Goal: Check status: Check status

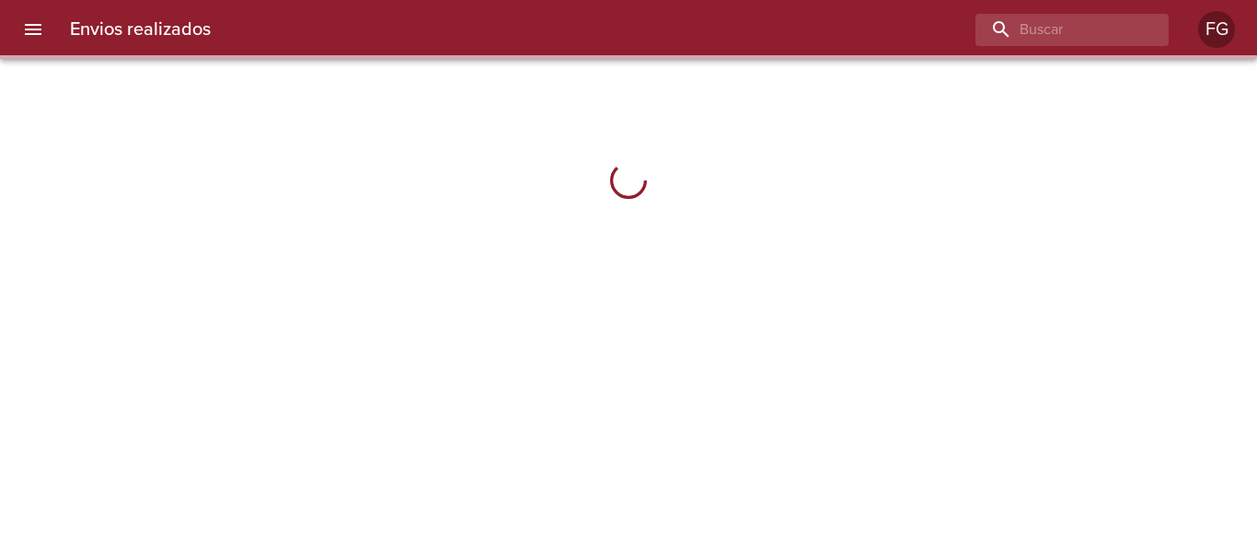
click at [1065, 46] on div "Envios realizados FG" at bounding box center [628, 29] width 1257 height 59
click at [1073, 26] on input "buscar" at bounding box center [1020, 30] width 236 height 32
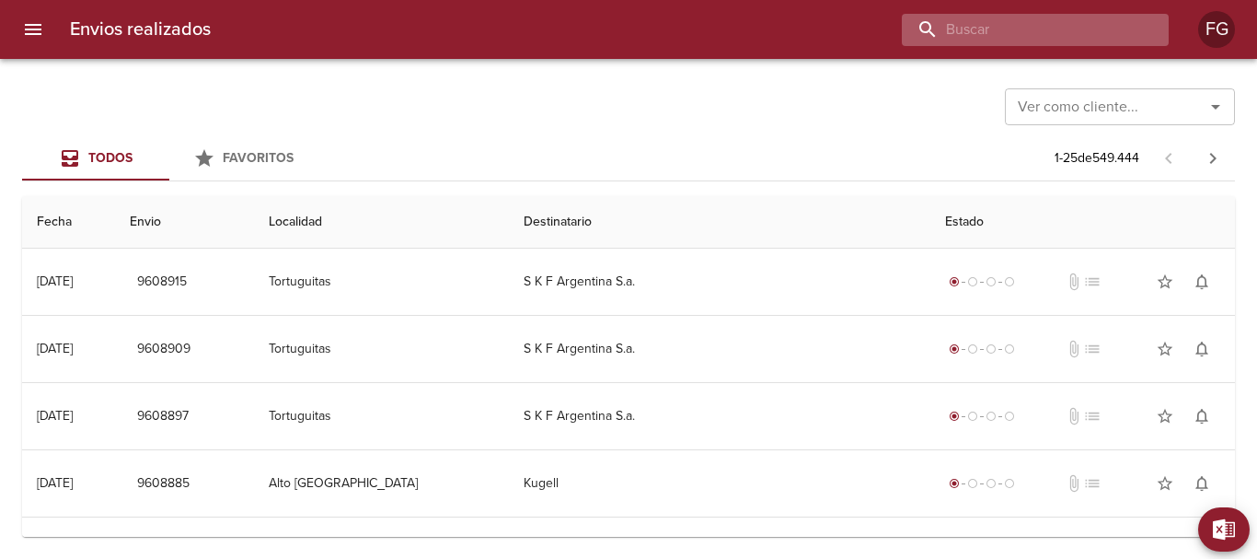
paste input "9604617"
type input "9604617"
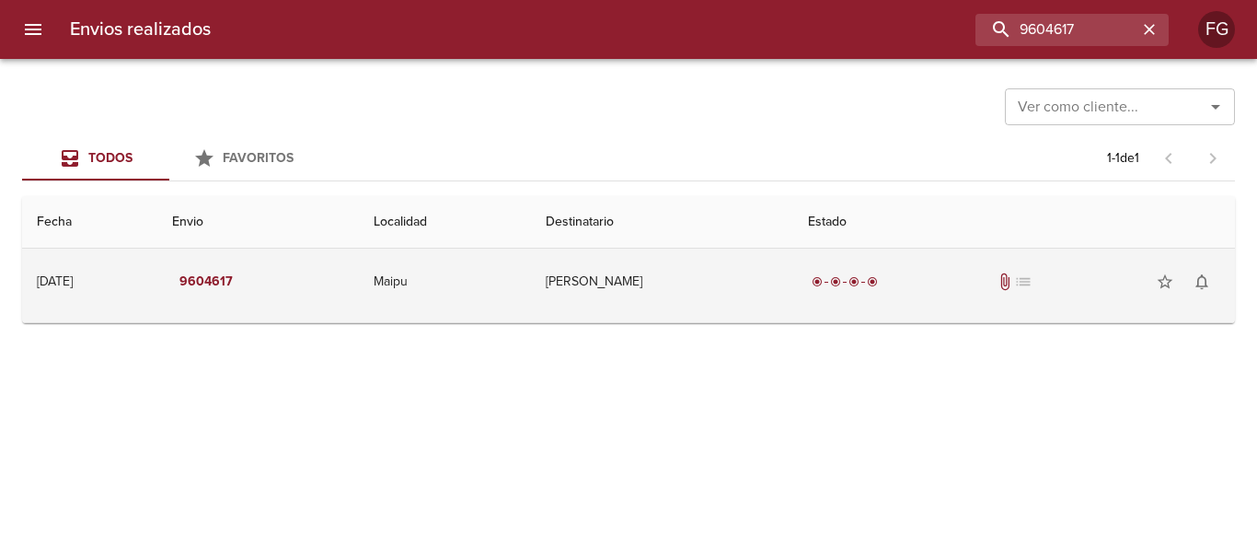
click at [758, 270] on td "[PERSON_NAME]" at bounding box center [662, 282] width 262 height 66
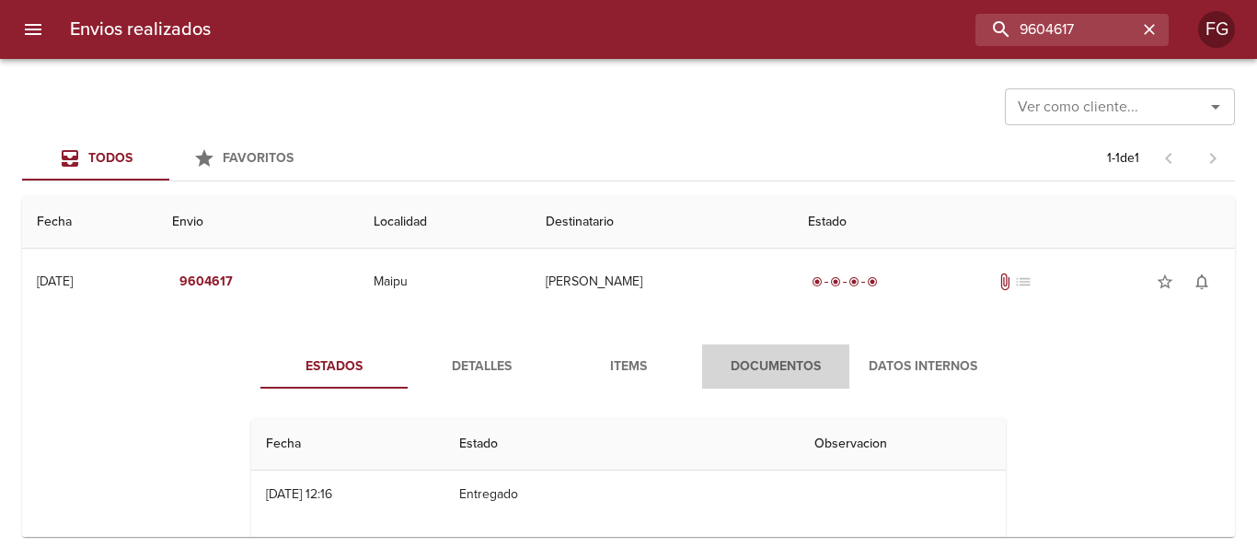
click at [774, 367] on span "Documentos" at bounding box center [775, 366] width 125 height 23
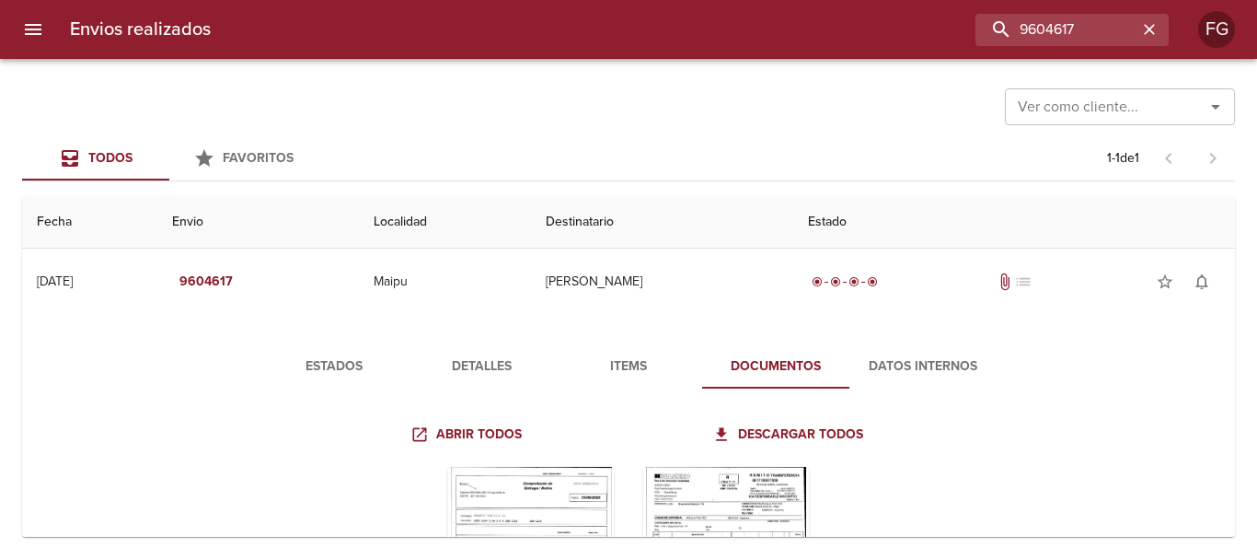
scroll to position [92, 0]
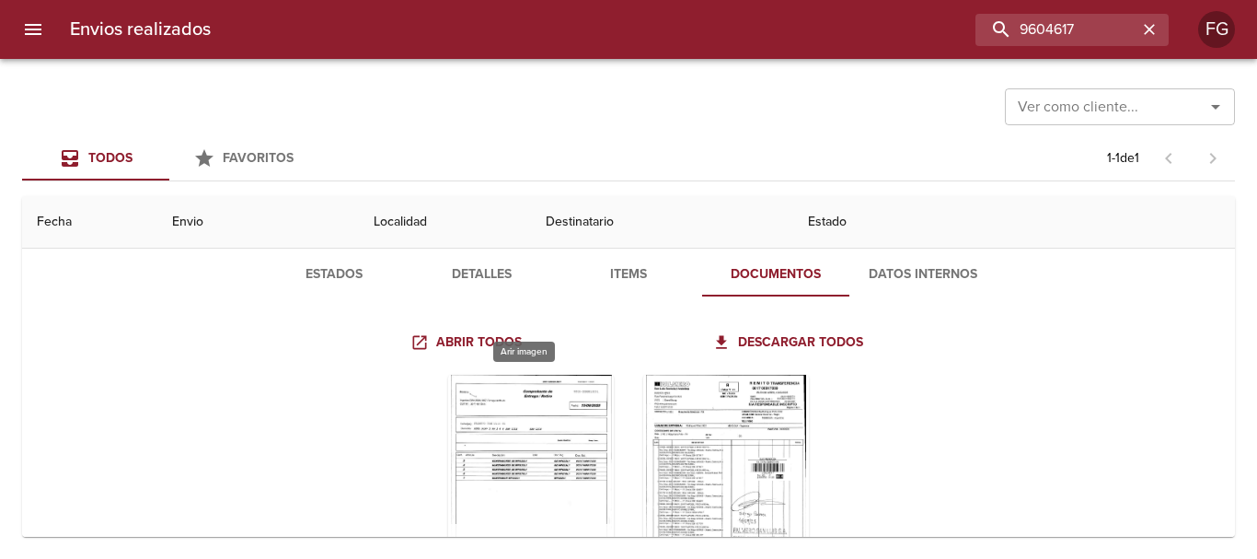
click at [550, 425] on div "Tabla de envíos del cliente" at bounding box center [531, 490] width 166 height 230
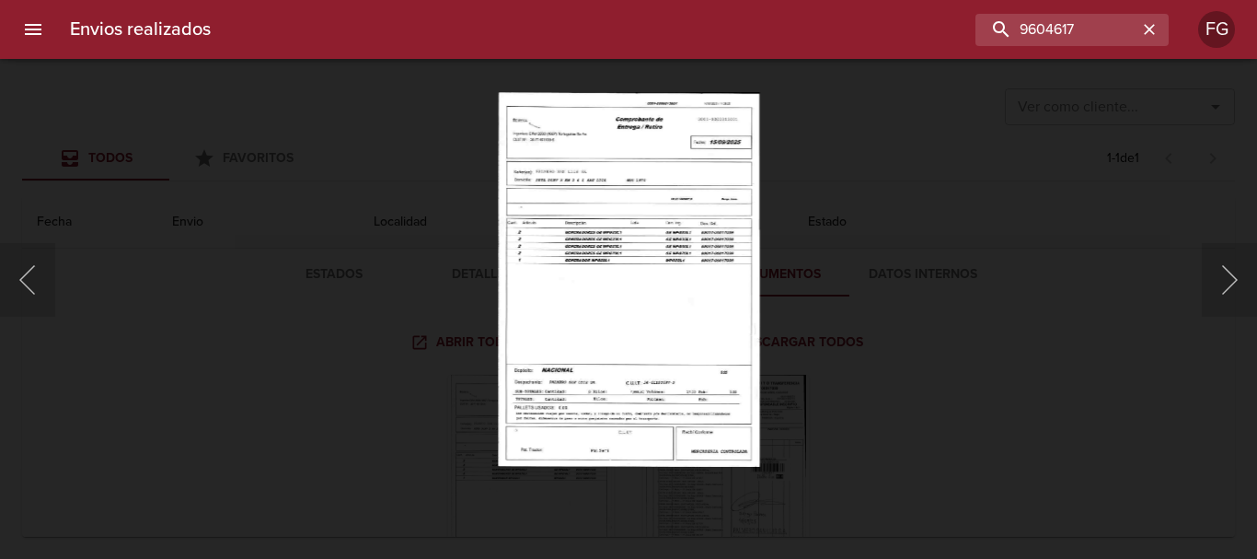
click at [691, 287] on img "Lightbox" at bounding box center [628, 279] width 261 height 375
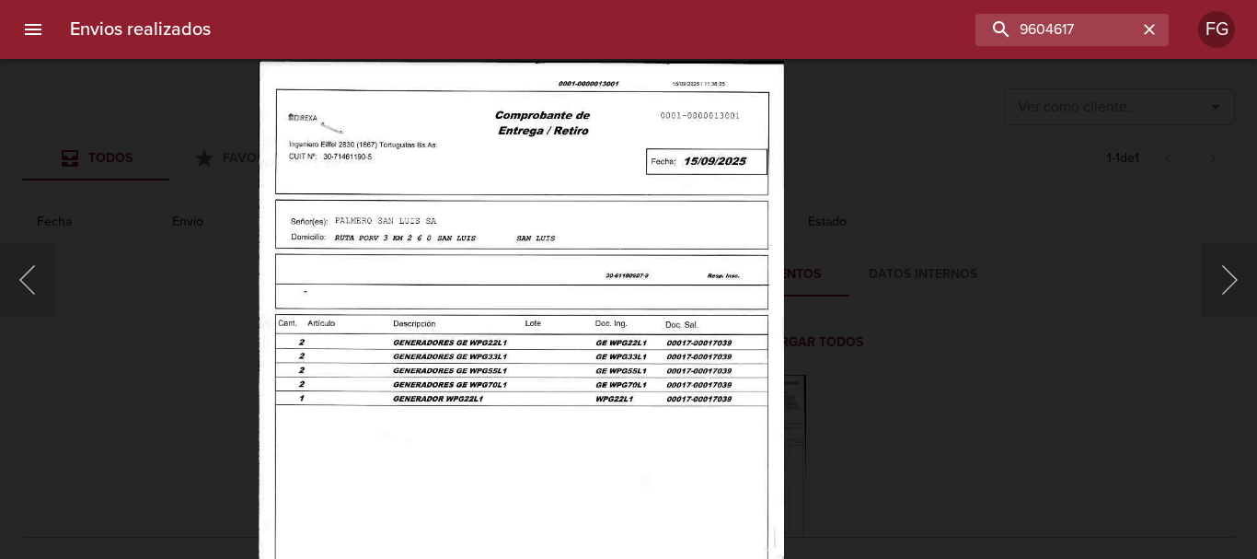
click at [602, 0] on html "Envios realizados 9604617 FG Ver como cliente... Ver como cliente... Todos Favo…" at bounding box center [628, 0] width 1257 height 0
click at [1224, 281] on button "Siguiente" at bounding box center [1229, 280] width 55 height 74
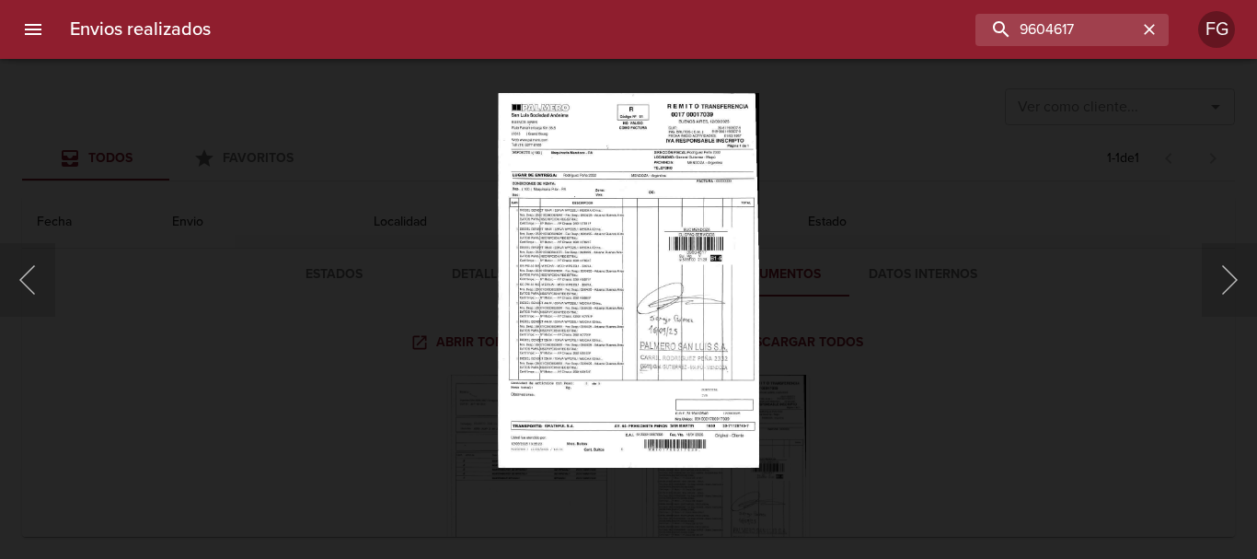
click at [656, 318] on img "Lightbox" at bounding box center [628, 279] width 261 height 375
click at [654, 318] on img "Lightbox" at bounding box center [628, 279] width 261 height 375
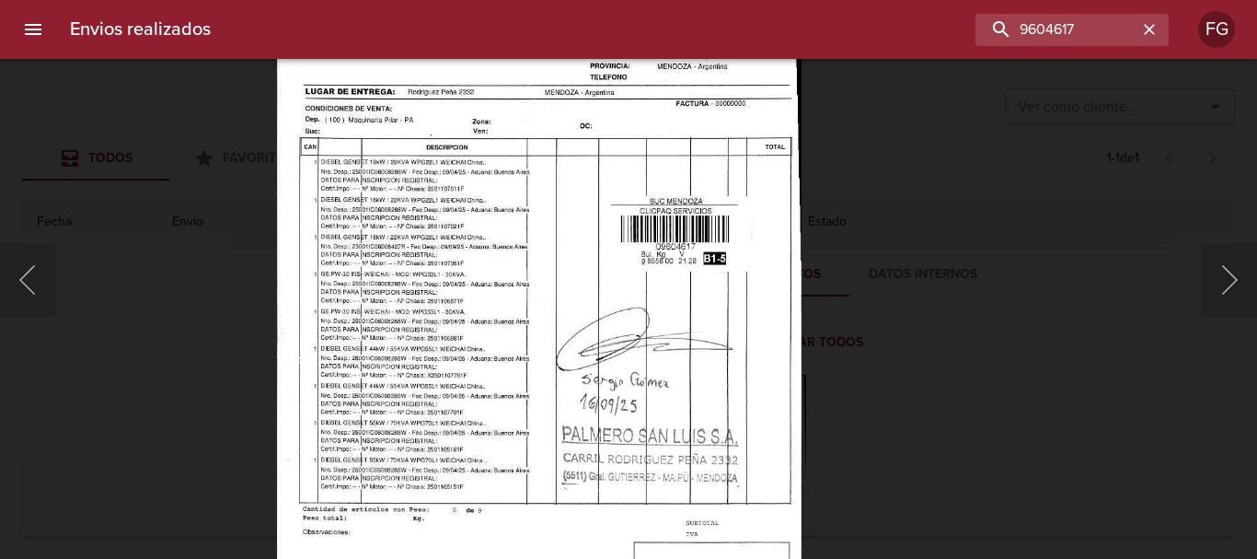
click at [704, 303] on img "Lightbox" at bounding box center [539, 301] width 525 height 753
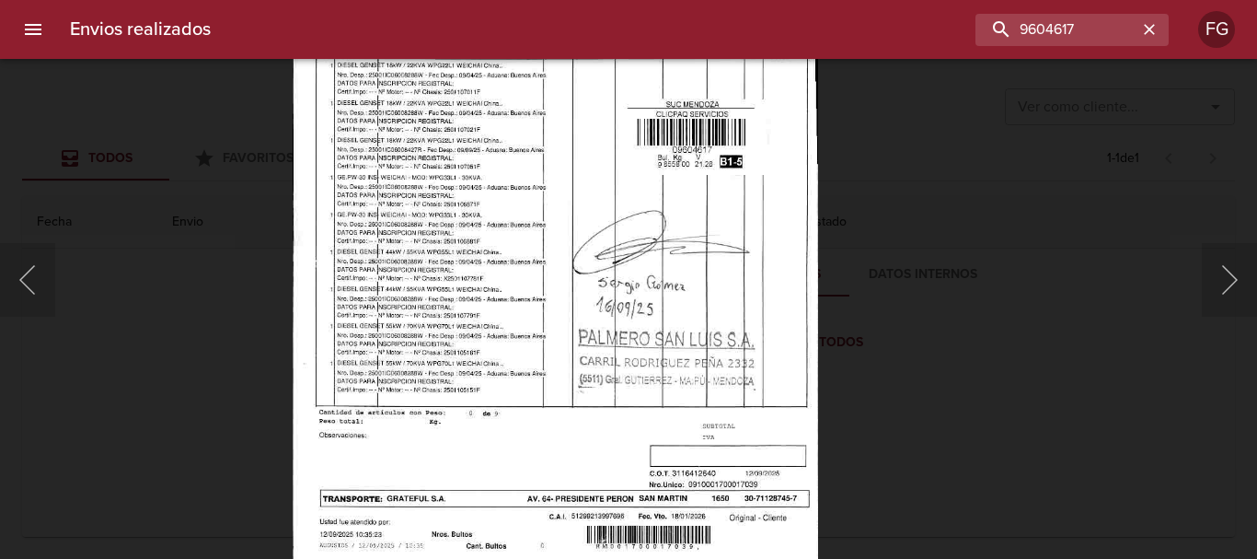
click at [713, 422] on img "Lightbox" at bounding box center [555, 205] width 525 height 753
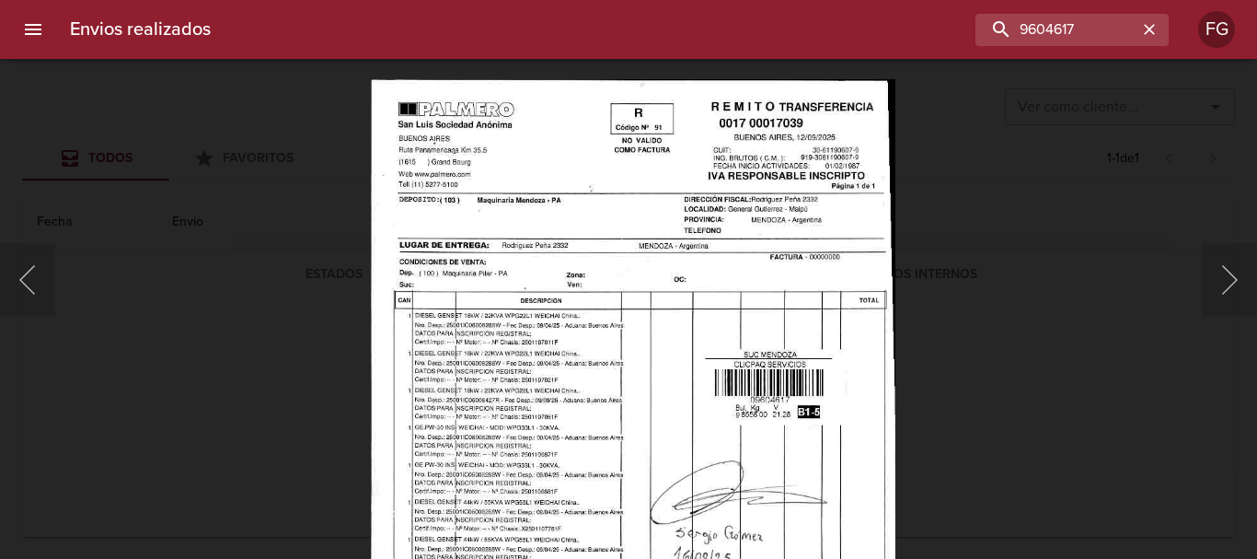
click at [610, 381] on img "Lightbox" at bounding box center [633, 454] width 525 height 753
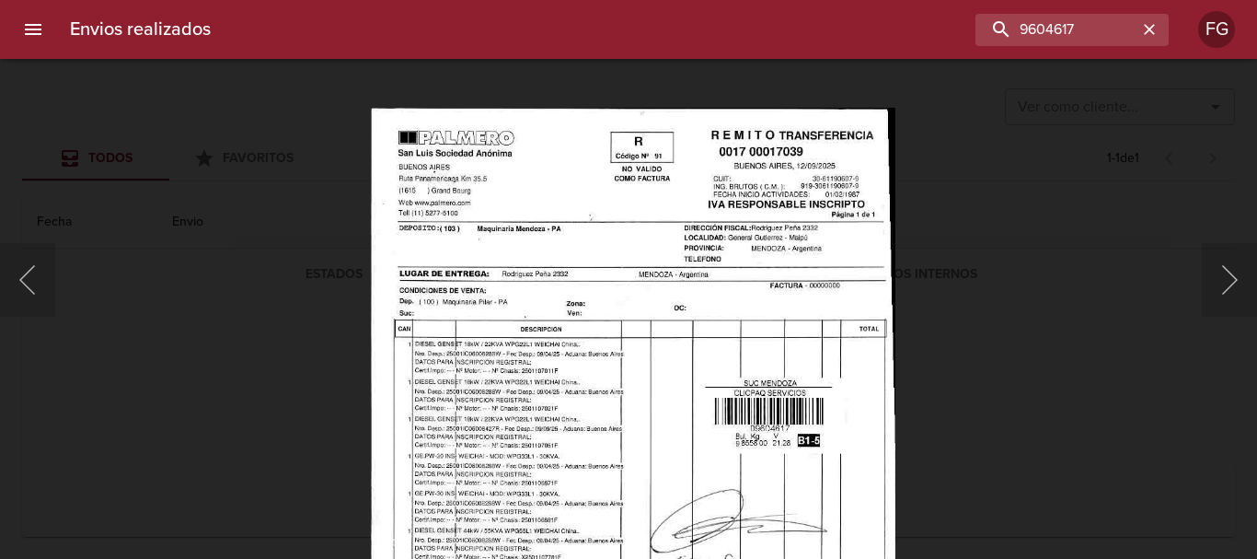
click at [755, 432] on img "Lightbox" at bounding box center [633, 483] width 525 height 753
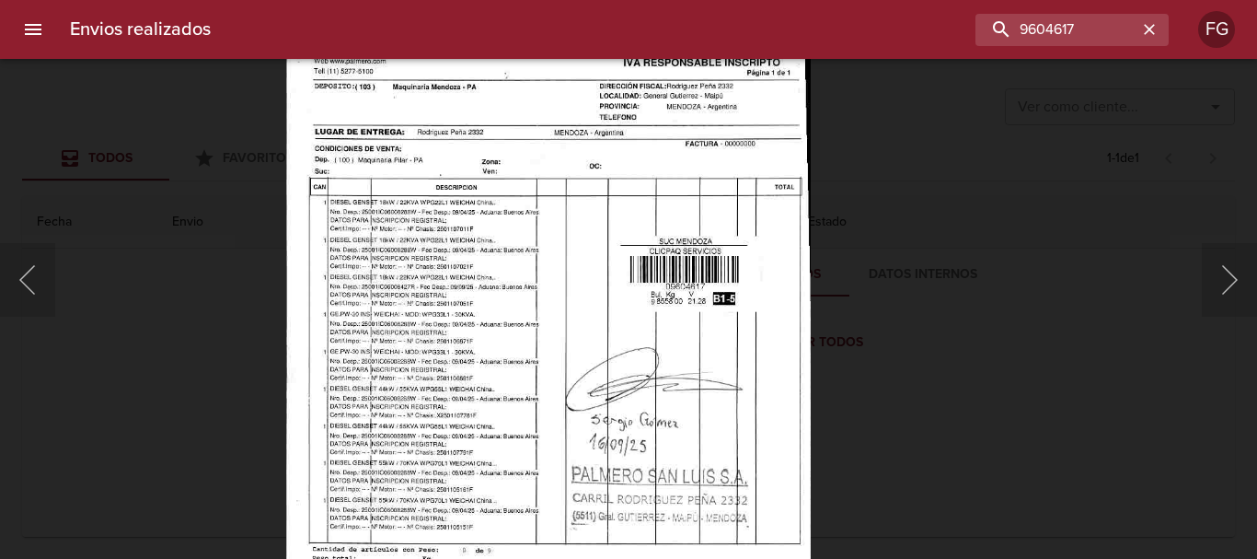
click at [676, 340] on img "Lightbox" at bounding box center [548, 341] width 525 height 753
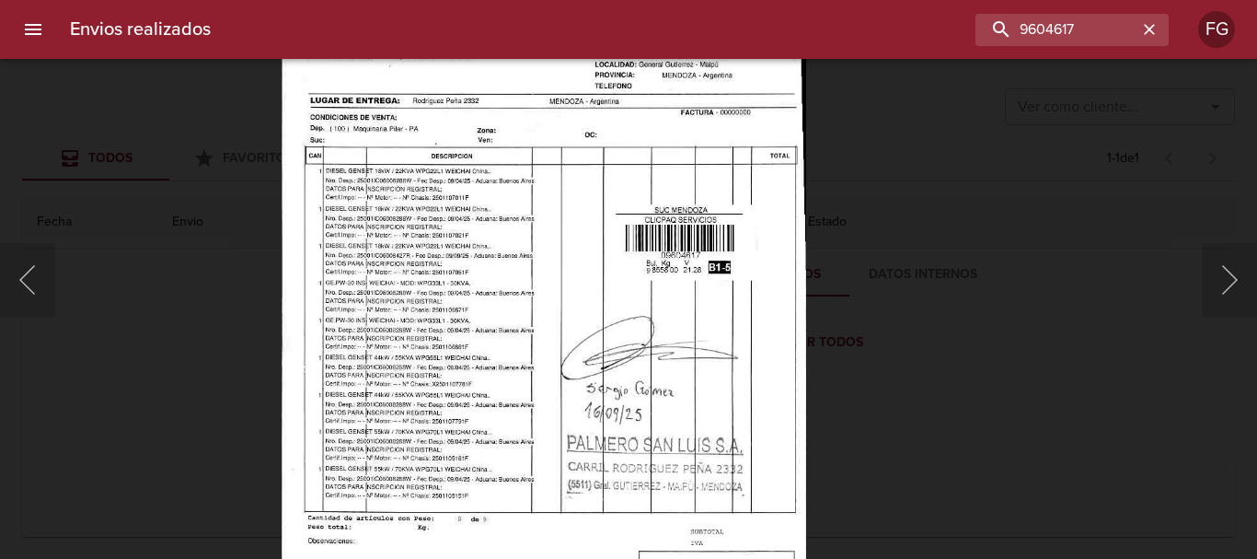
click at [642, 456] on img "Lightbox" at bounding box center [544, 310] width 525 height 753
